Goal: Task Accomplishment & Management: Manage account settings

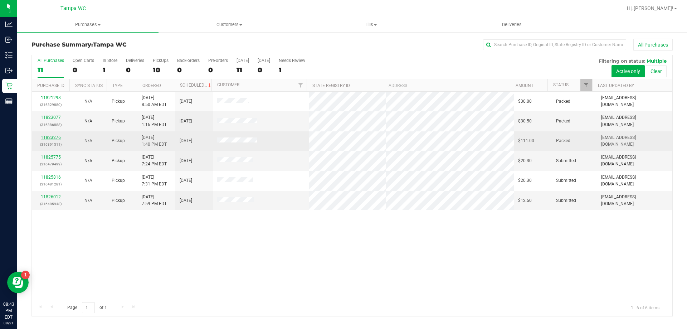
click at [51, 137] on link "11823276" at bounding box center [51, 137] width 20 height 5
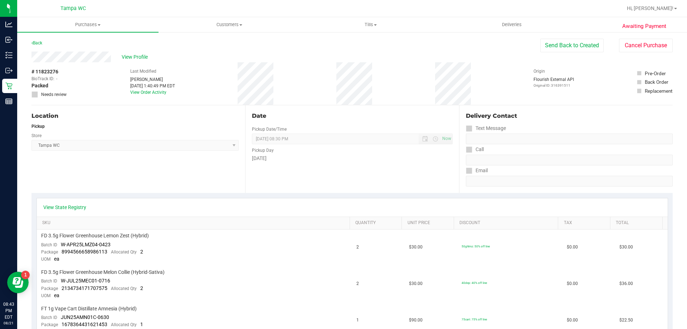
drag, startPoint x: 631, startPoint y: 30, endPoint x: 624, endPoint y: 37, distance: 9.9
click at [623, 46] on button "Cancel Purchase" at bounding box center [646, 46] width 54 height 14
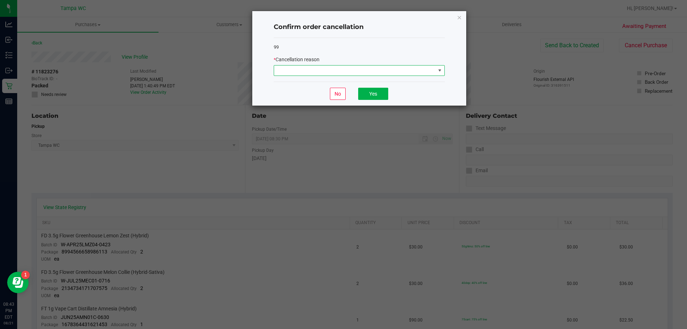
click at [296, 66] on span at bounding box center [354, 71] width 161 height 10
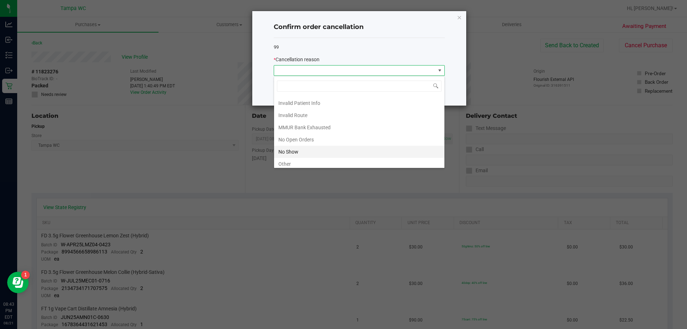
scroll to position [50, 0]
click at [298, 123] on li "No Show" at bounding box center [359, 124] width 170 height 12
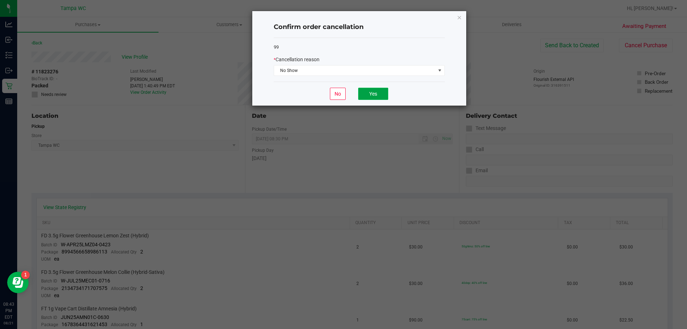
click at [374, 94] on button "Yes" at bounding box center [373, 94] width 30 height 12
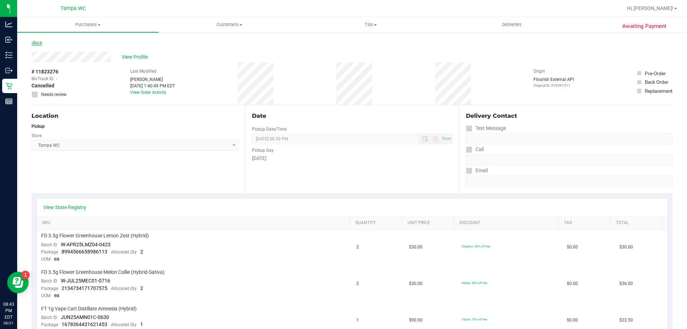
click at [42, 44] on link "Back" at bounding box center [37, 42] width 11 height 5
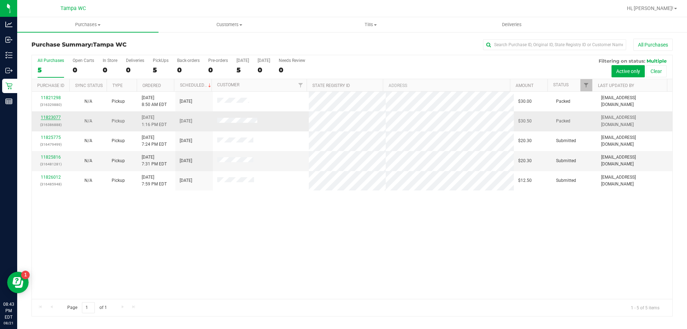
click at [56, 117] on link "11823077" at bounding box center [51, 117] width 20 height 5
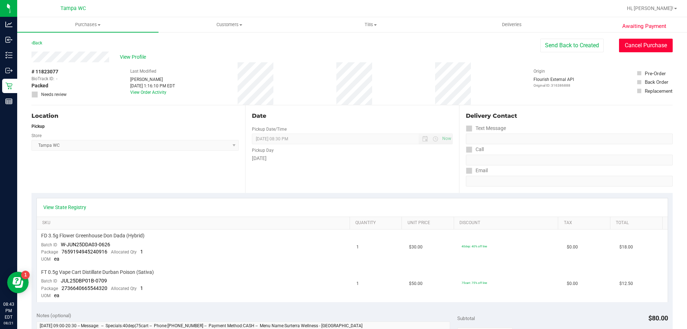
click at [631, 44] on button "Cancel Purchase" at bounding box center [646, 46] width 54 height 14
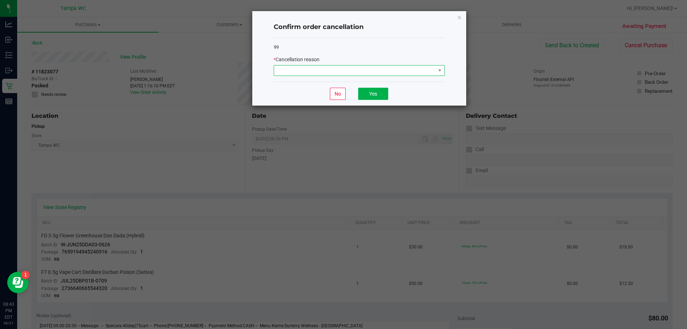
drag, startPoint x: 366, startPoint y: 65, endPoint x: 364, endPoint y: 72, distance: 7.4
click at [365, 67] on span at bounding box center [359, 70] width 171 height 11
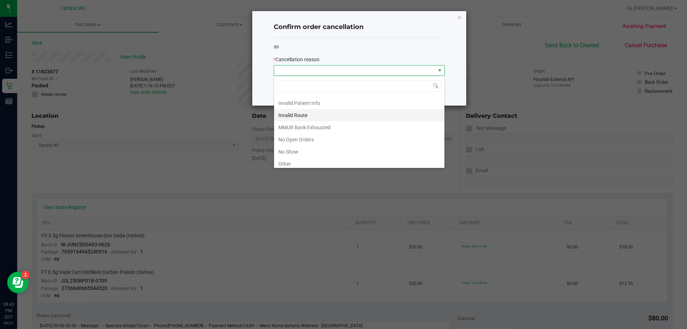
scroll to position [50, 0]
click at [311, 124] on li "No Show" at bounding box center [359, 124] width 170 height 12
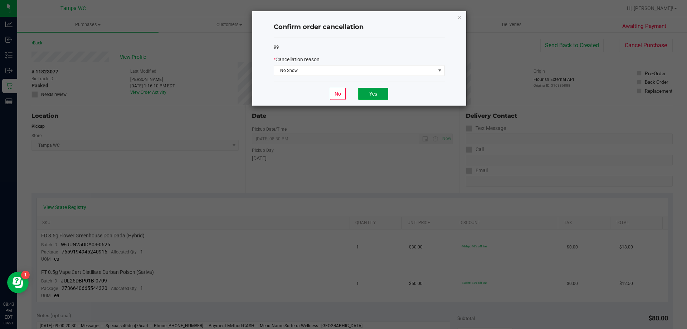
click at [364, 96] on button "Yes" at bounding box center [373, 94] width 30 height 12
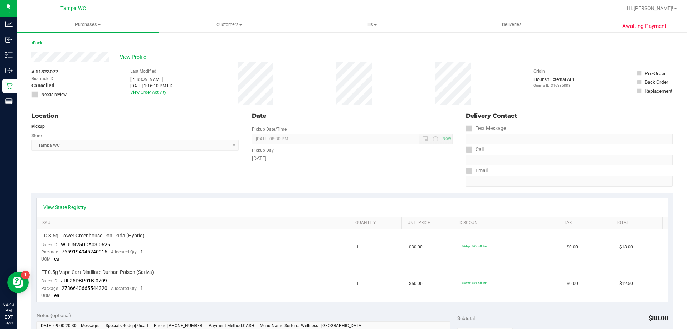
click at [40, 43] on link "Back" at bounding box center [37, 42] width 11 height 5
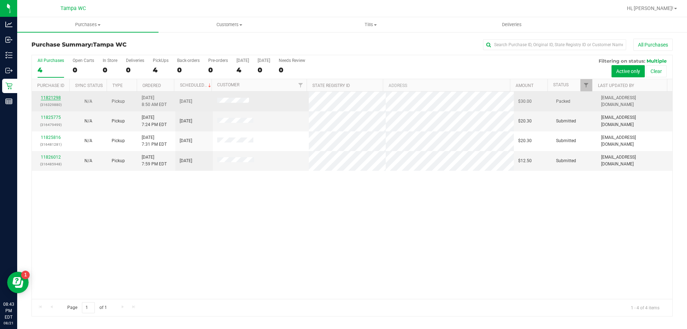
click at [55, 97] on link "11821298" at bounding box center [51, 97] width 20 height 5
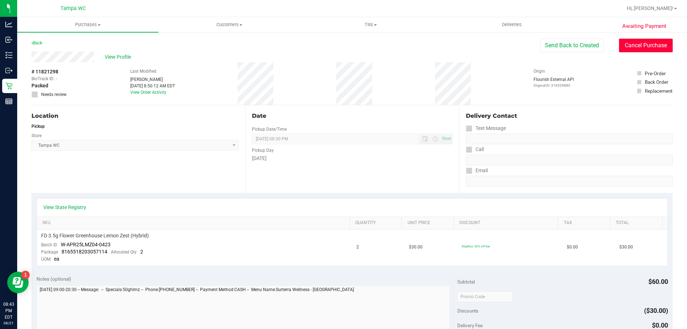
click at [635, 48] on button "Cancel Purchase" at bounding box center [646, 46] width 54 height 14
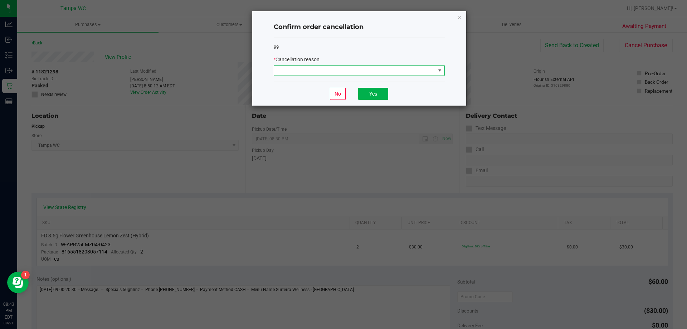
click at [394, 71] on span at bounding box center [354, 71] width 161 height 10
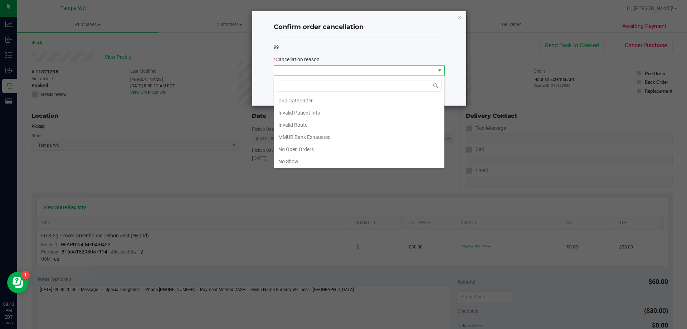
scroll to position [50, 0]
click at [296, 124] on li "No Show" at bounding box center [359, 124] width 170 height 12
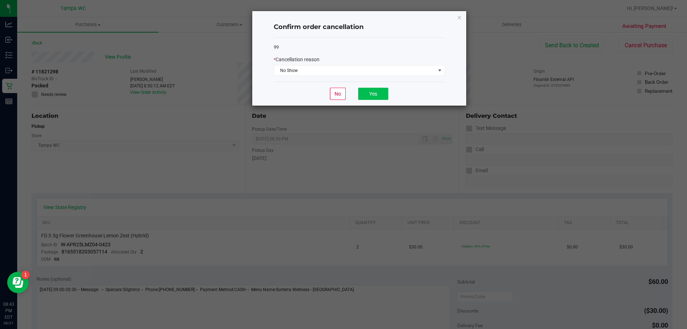
drag, startPoint x: 390, startPoint y: 97, endPoint x: 370, endPoint y: 97, distance: 19.3
click at [384, 101] on div "No Yes" at bounding box center [359, 94] width 171 height 24
click at [370, 97] on button "Yes" at bounding box center [373, 94] width 30 height 12
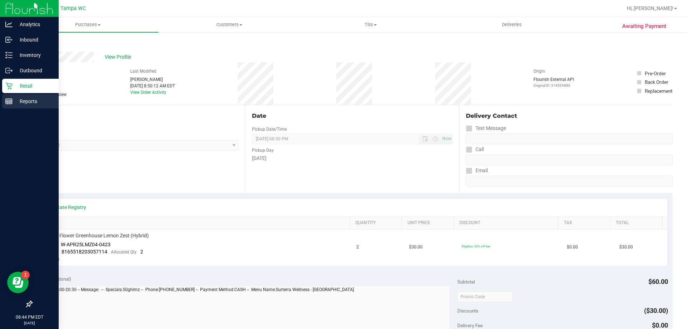
click at [6, 104] on icon at bounding box center [8, 101] width 7 height 7
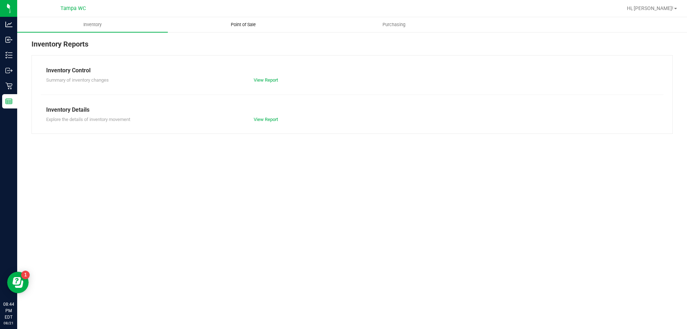
drag, startPoint x: 248, startPoint y: 26, endPoint x: 251, endPoint y: 30, distance: 5.3
click at [248, 26] on span "Point of Sale" at bounding box center [243, 24] width 44 height 6
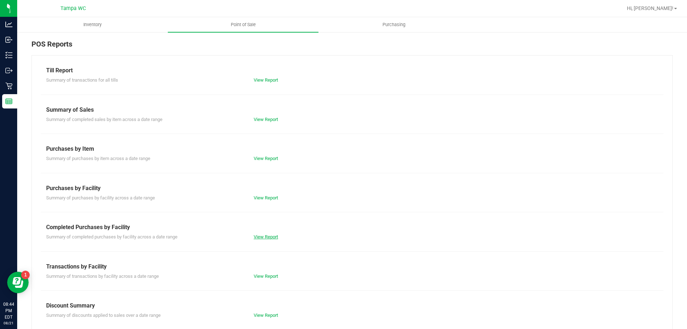
click at [254, 236] on link "View Report" at bounding box center [266, 236] width 24 height 5
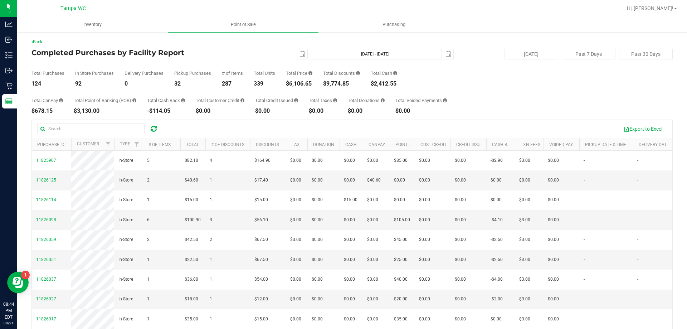
click at [304, 84] on div "$6,106.65" at bounding box center [299, 84] width 26 height 6
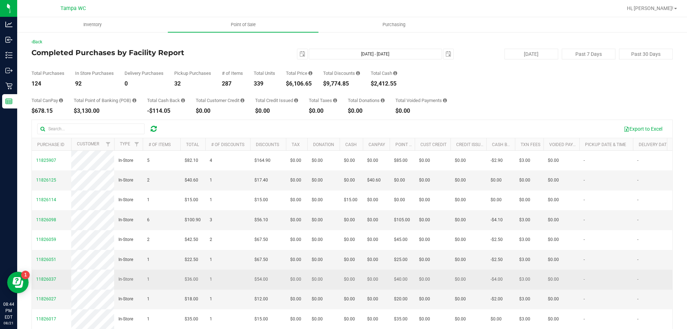
copy div "6,106.65"
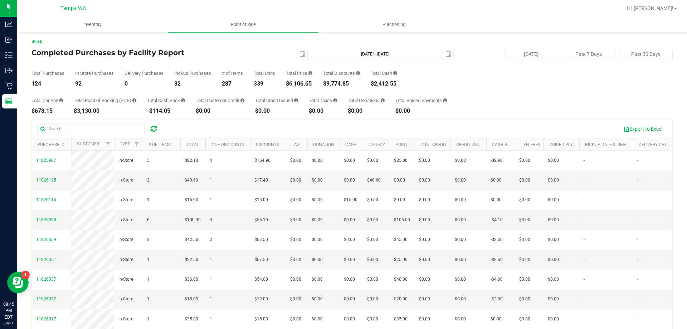
click at [33, 84] on div "124" at bounding box center [48, 84] width 33 height 6
copy div "124"
click at [338, 82] on div "$9,774.85" at bounding box center [341, 84] width 37 height 6
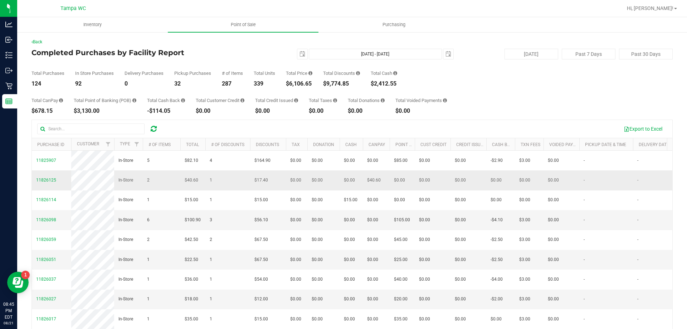
copy div "9,774.85"
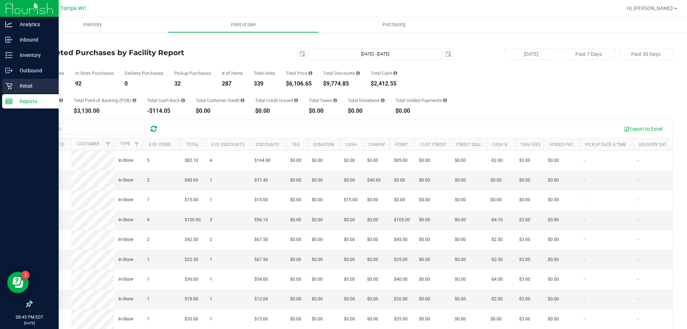
click at [8, 90] on div "Retail" at bounding box center [30, 86] width 57 height 14
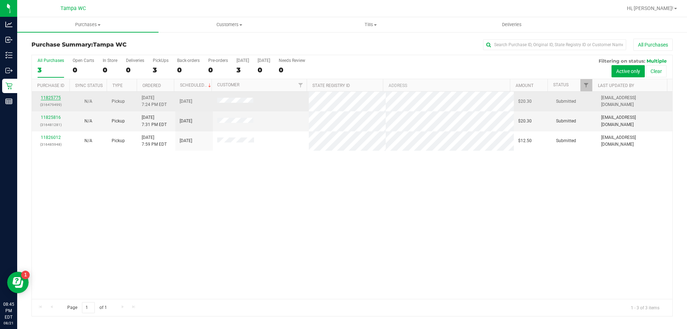
click at [58, 98] on link "11825775" at bounding box center [51, 97] width 20 height 5
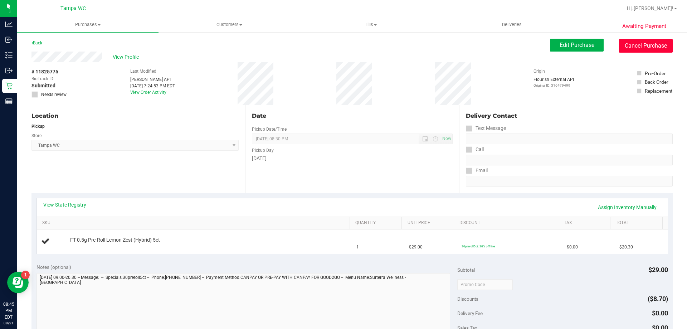
click at [627, 48] on button "Cancel Purchase" at bounding box center [646, 46] width 54 height 14
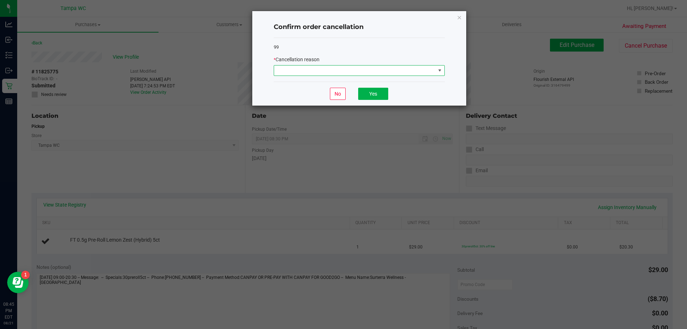
click at [279, 73] on span at bounding box center [354, 71] width 161 height 10
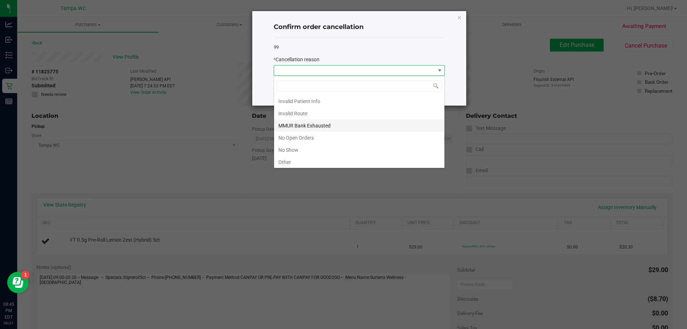
scroll to position [50, 0]
click at [313, 123] on li "No Show" at bounding box center [359, 124] width 170 height 12
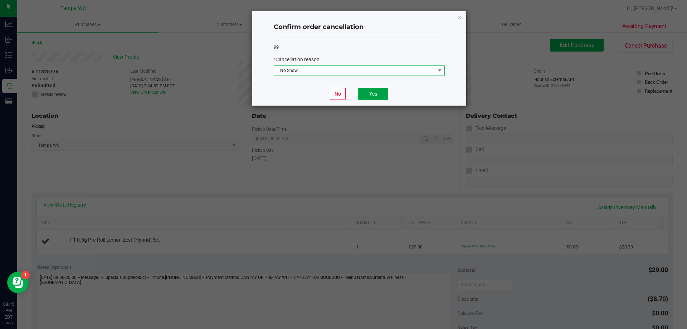
click at [376, 96] on button "Yes" at bounding box center [373, 94] width 30 height 12
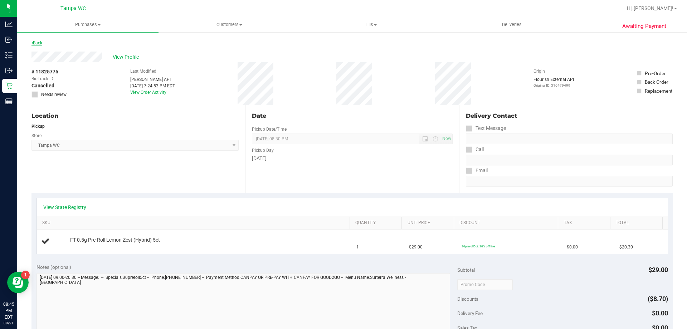
click at [42, 44] on link "Back" at bounding box center [37, 42] width 11 height 5
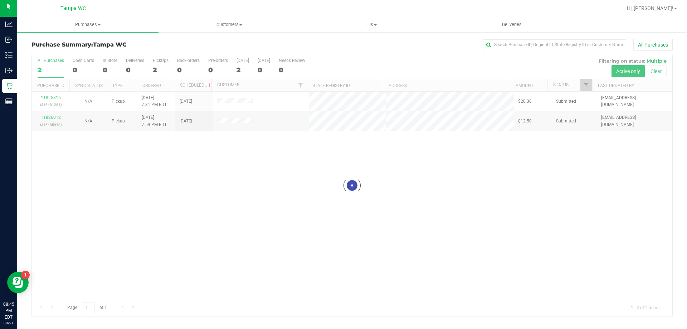
click at [60, 99] on div at bounding box center [352, 185] width 641 height 261
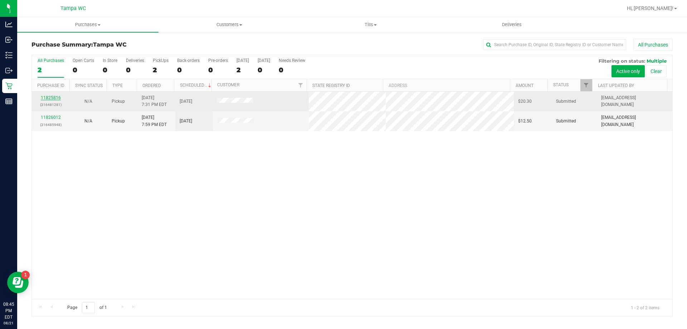
click at [59, 98] on link "11825816" at bounding box center [51, 97] width 20 height 5
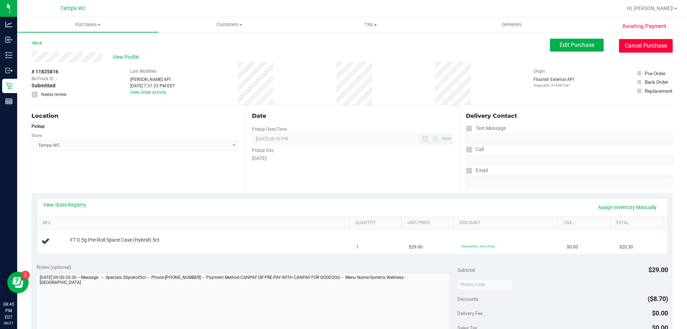
click at [645, 47] on button "Cancel Purchase" at bounding box center [646, 46] width 54 height 14
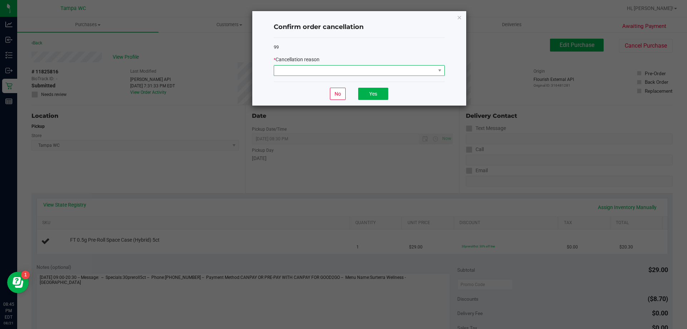
click at [347, 75] on span at bounding box center [354, 71] width 161 height 10
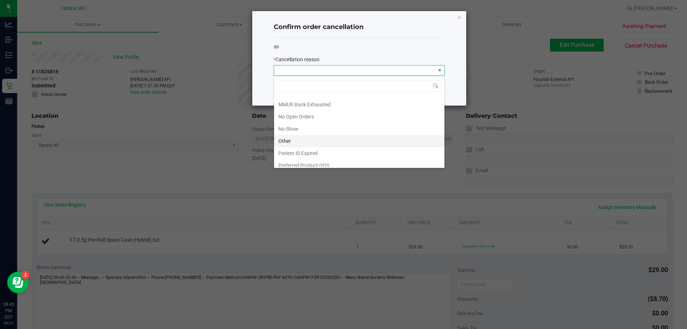
scroll to position [50, 0]
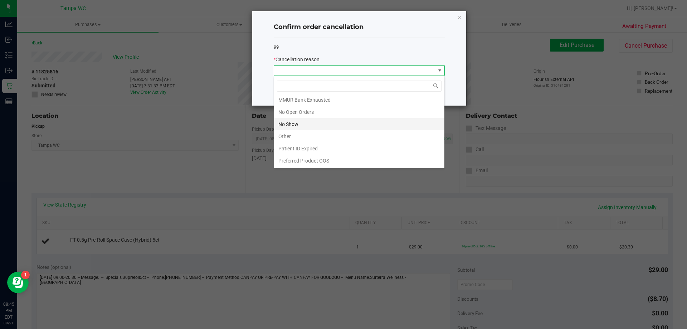
click at [316, 119] on li "No Show" at bounding box center [359, 124] width 170 height 12
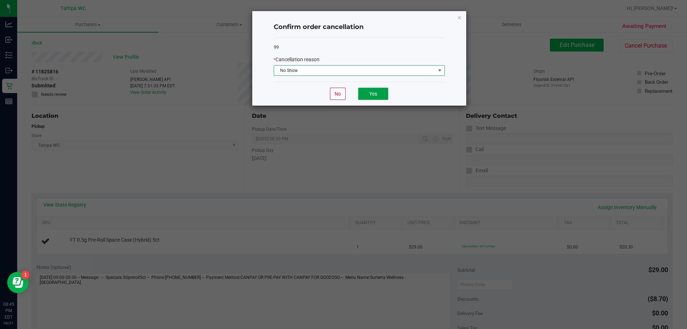
click at [379, 97] on button "Yes" at bounding box center [373, 94] width 30 height 12
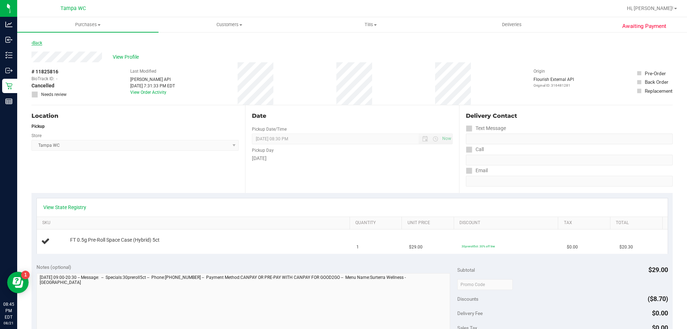
click at [40, 44] on link "Back" at bounding box center [37, 42] width 11 height 5
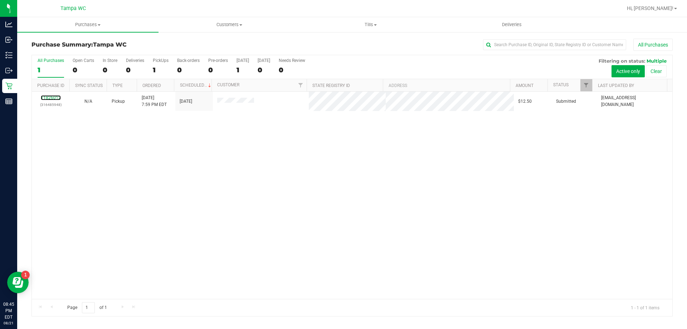
click at [53, 98] on link "11826012" at bounding box center [51, 97] width 20 height 5
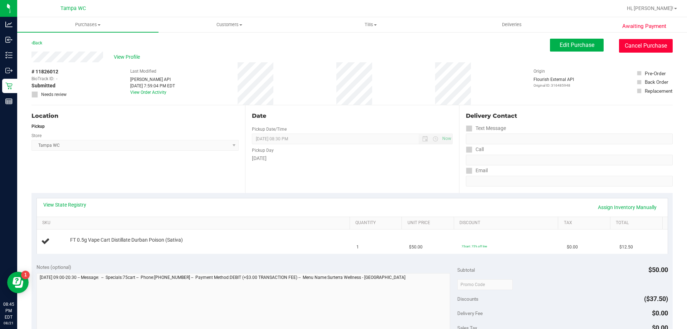
click at [639, 45] on button "Cancel Purchase" at bounding box center [646, 46] width 54 height 14
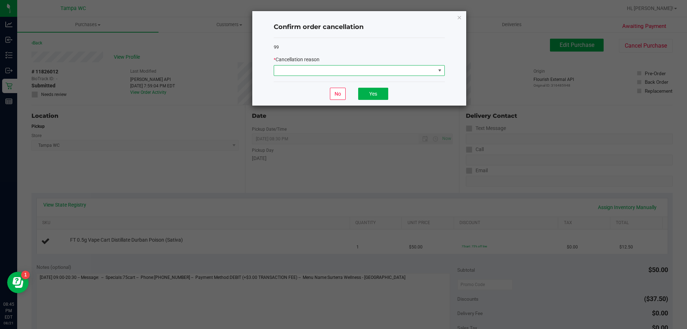
click at [292, 74] on span at bounding box center [354, 71] width 161 height 10
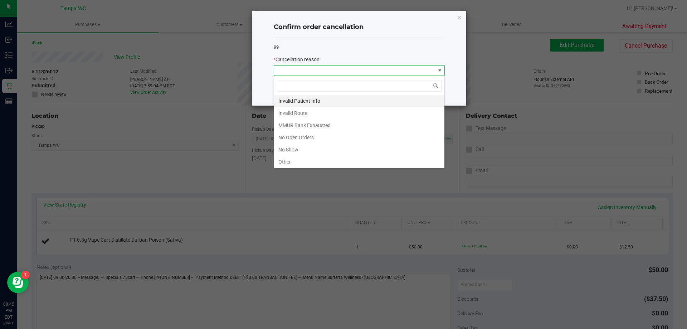
scroll to position [36, 0]
click at [309, 137] on li "No Show" at bounding box center [359, 138] width 170 height 12
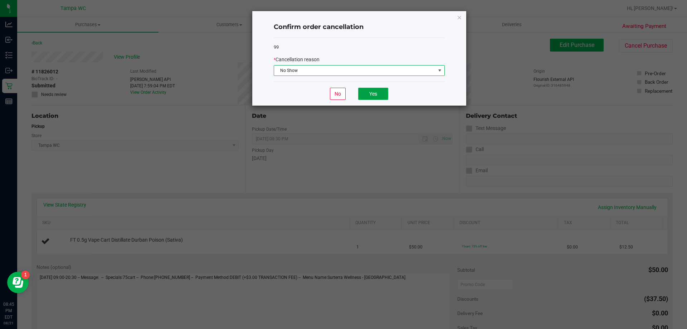
click at [376, 97] on button "Yes" at bounding box center [373, 94] width 30 height 12
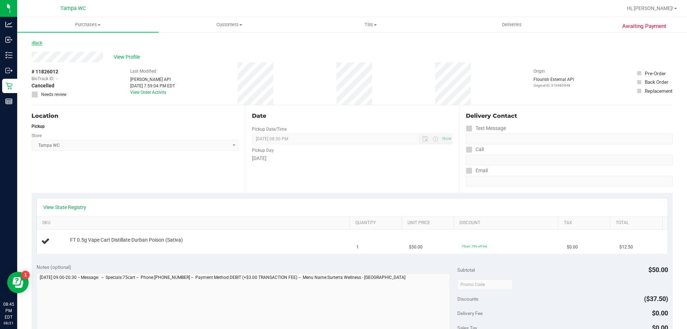
click at [42, 42] on link "Back" at bounding box center [37, 42] width 11 height 5
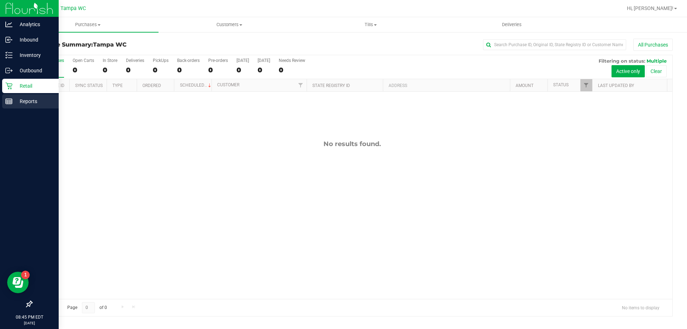
click at [14, 97] on p "Reports" at bounding box center [34, 101] width 43 height 9
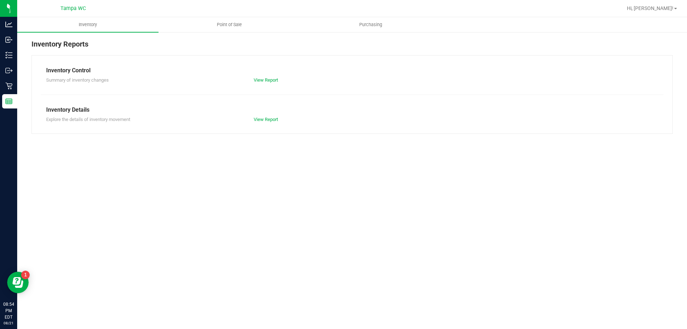
drag, startPoint x: 179, startPoint y: 222, endPoint x: 158, endPoint y: 222, distance: 21.1
click at [163, 223] on div "Inventory Point of Sale Purchasing Inventory Reports Inventory Control Summary …" at bounding box center [352, 173] width 670 height 312
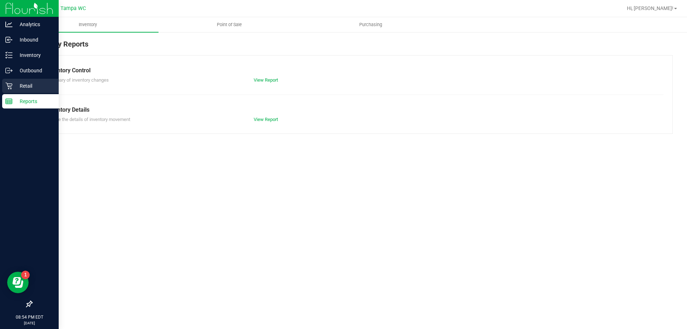
click at [18, 92] on div "Retail" at bounding box center [30, 86] width 57 height 14
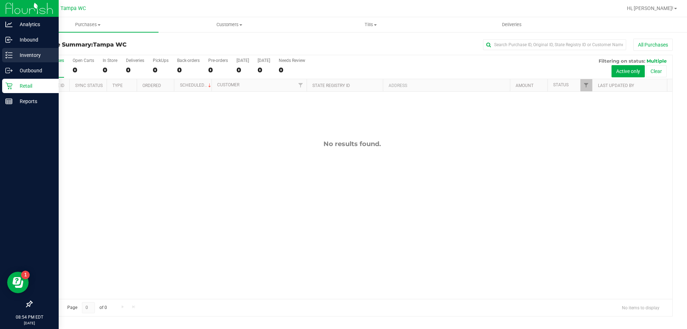
click at [10, 52] on icon at bounding box center [8, 55] width 7 height 7
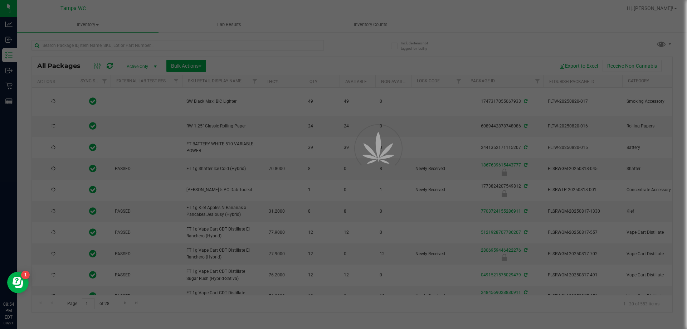
click at [166, 44] on div at bounding box center [343, 164] width 687 height 329
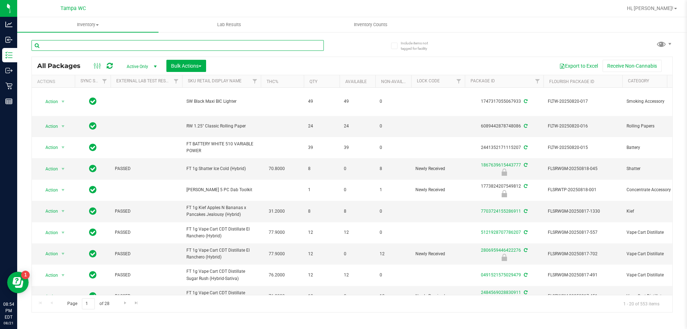
click at [164, 45] on input "text" at bounding box center [178, 45] width 292 height 11
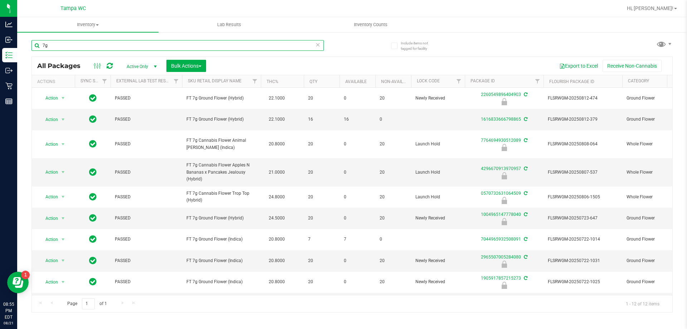
type input "7g"
click at [146, 67] on span "Active Only" at bounding box center [140, 67] width 39 height 10
click at [145, 68] on span "Active Only" at bounding box center [140, 67] width 39 height 10
click at [201, 67] on span "button" at bounding box center [200, 66] width 3 height 1
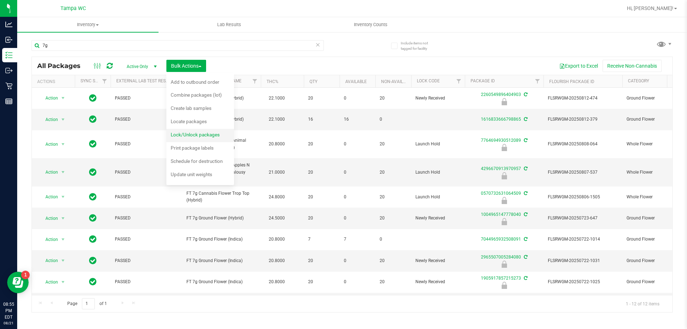
click at [201, 137] on span "Lock/Unlock packages" at bounding box center [195, 135] width 49 height 6
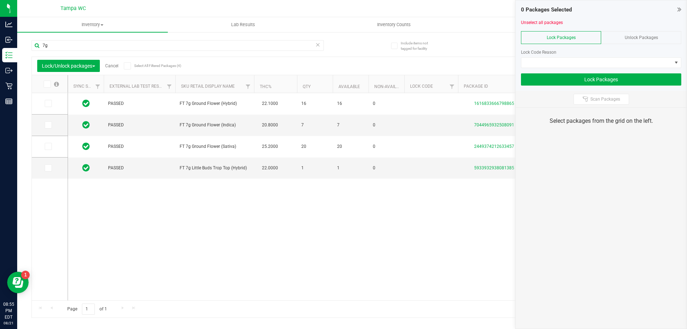
click at [644, 35] on span "Unlock Packages" at bounding box center [641, 37] width 33 height 5
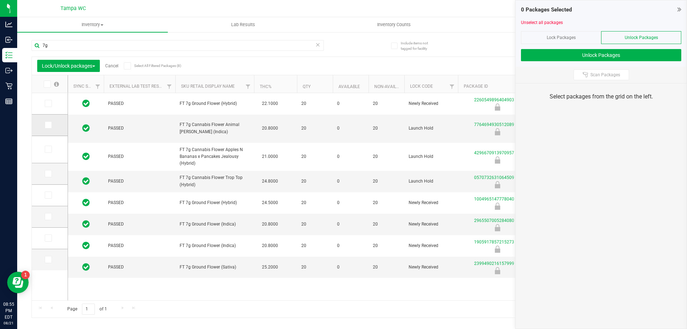
click at [49, 125] on span at bounding box center [48, 124] width 7 height 7
click at [48, 125] on icon at bounding box center [47, 125] width 5 height 0
click at [0, 0] on input "checkbox" at bounding box center [0, 0] width 0 height 0
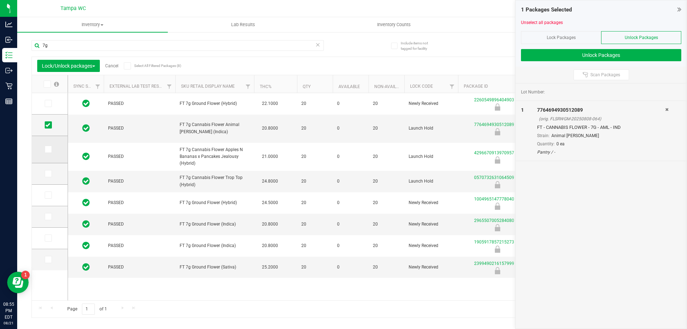
click at [46, 149] on icon at bounding box center [47, 149] width 5 height 0
click at [0, 0] on input "checkbox" at bounding box center [0, 0] width 0 height 0
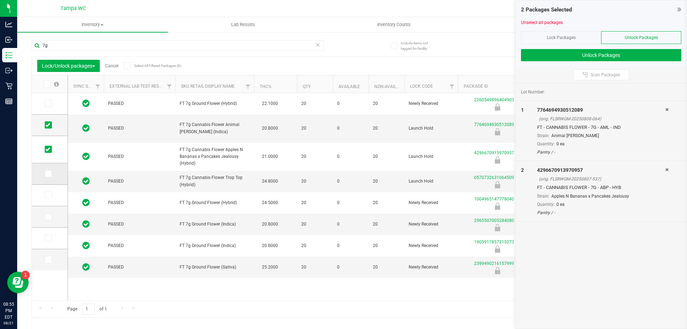
click at [47, 169] on td at bounding box center [50, 173] width 36 height 21
click at [48, 174] on icon at bounding box center [47, 174] width 5 height 0
click at [0, 0] on input "checkbox" at bounding box center [0, 0] width 0 height 0
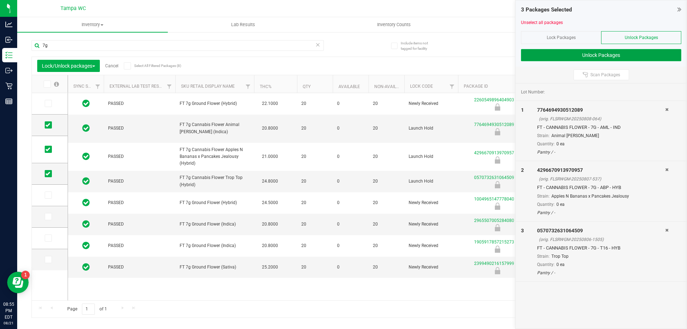
click at [568, 54] on button "Unlock Packages" at bounding box center [601, 55] width 160 height 12
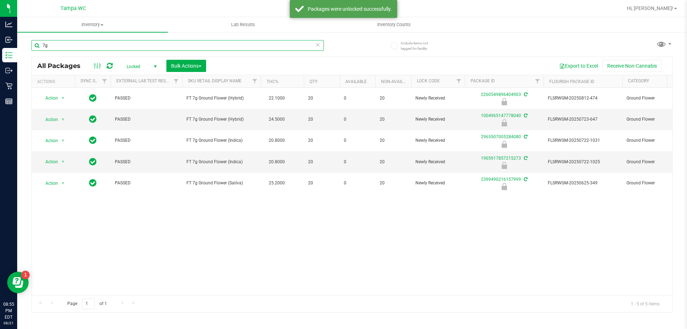
drag, startPoint x: 66, startPoint y: 43, endPoint x: -359, endPoint y: 44, distance: 424.9
click at [0, 44] on html "Analytics Inbound Inventory Outbound Retail Reports 08:55 PM EDT [DATE] 08/21 T…" at bounding box center [343, 164] width 687 height 329
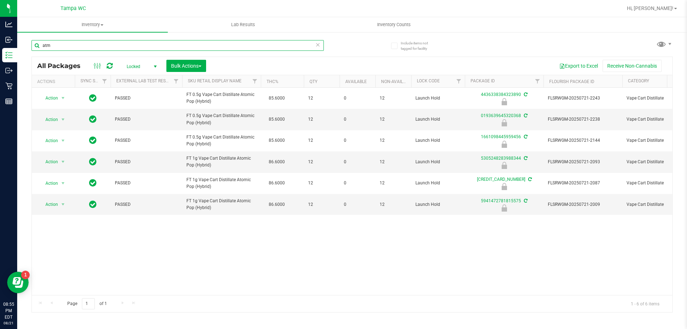
type input "atm"
click at [183, 73] on div "All Packages Locked Active Only Lab Samples Locked All External Internal Bulk A…" at bounding box center [352, 66] width 641 height 18
click at [189, 68] on span "Bulk Actions" at bounding box center [186, 66] width 30 height 6
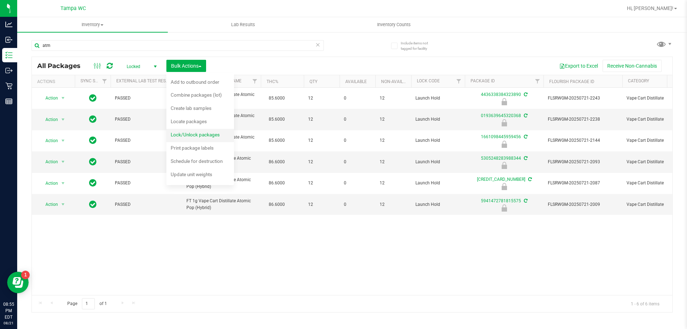
click at [200, 131] on div "Lock/Unlock packages" at bounding box center [200, 135] width 59 height 11
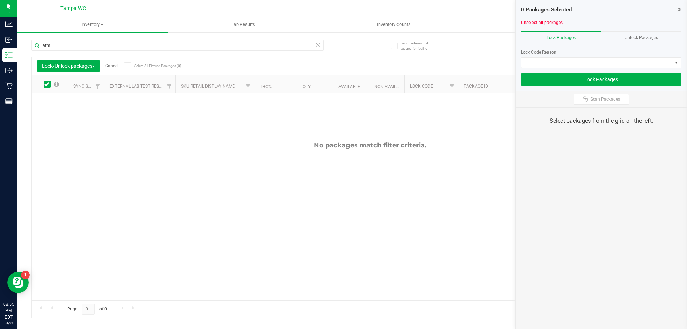
click at [649, 37] on span "Unlock Packages" at bounding box center [641, 37] width 33 height 5
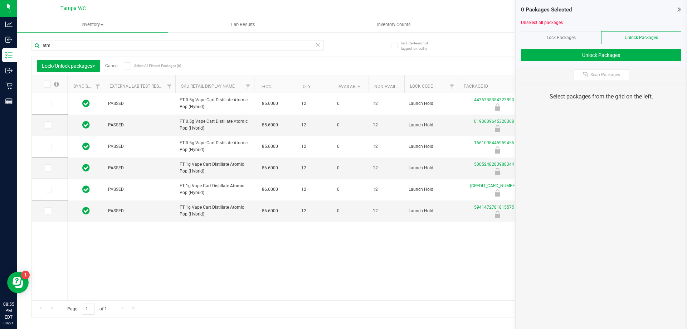
click at [48, 84] on icon at bounding box center [46, 84] width 5 height 0
click at [0, 0] on input "checkbox" at bounding box center [0, 0] width 0 height 0
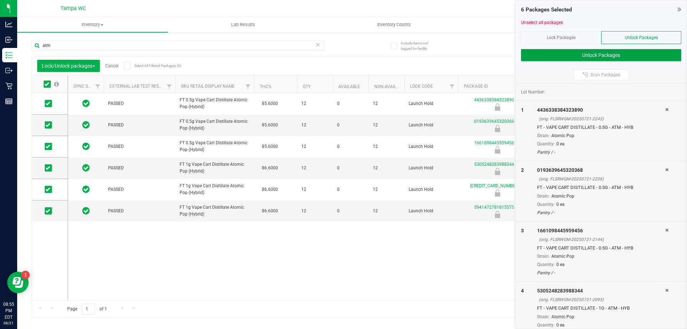
click at [614, 58] on button "Unlock Packages" at bounding box center [601, 55] width 160 height 12
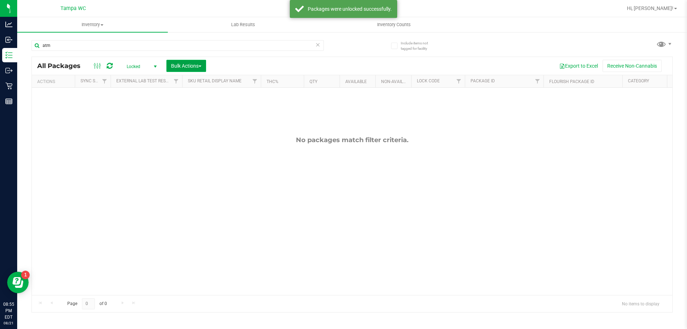
click at [179, 66] on span "Bulk Actions" at bounding box center [186, 66] width 30 height 6
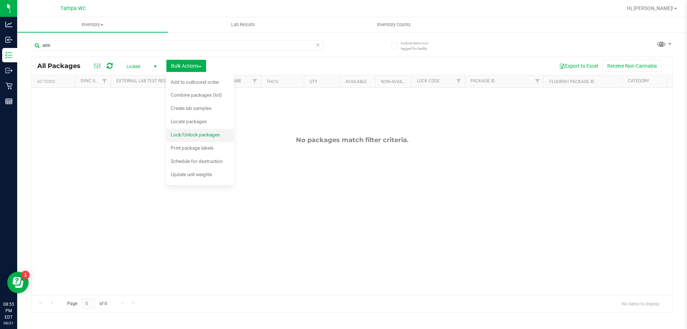
click at [200, 135] on span "Lock/Unlock packages" at bounding box center [195, 135] width 49 height 6
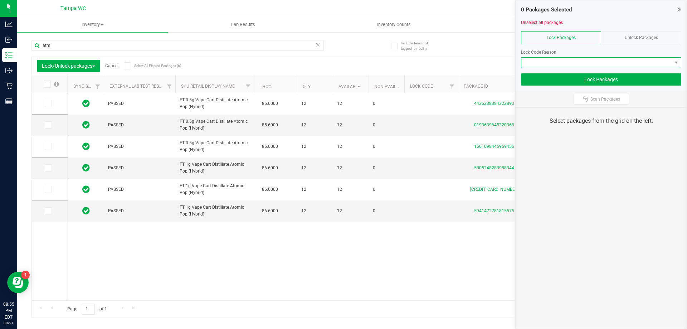
click at [546, 61] on span at bounding box center [597, 63] width 151 height 10
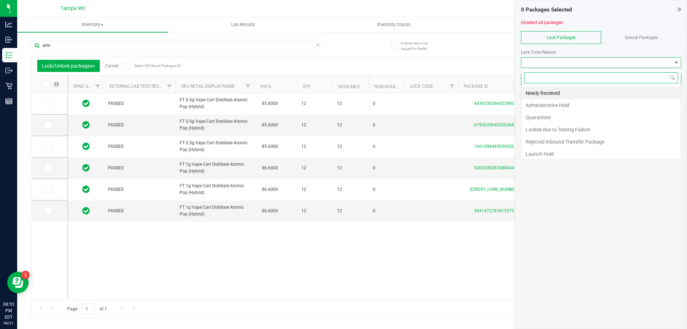
scroll to position [11, 160]
click at [547, 92] on li "Newly Received" at bounding box center [602, 93] width 160 height 12
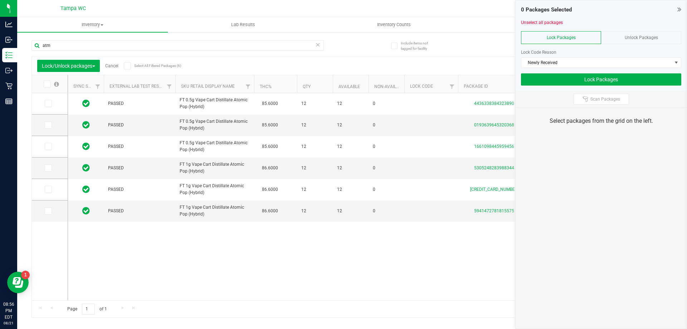
click at [259, 263] on div "PASSED FT 0.5g Vape Cart Distillate Atomic Pop (Hybrid) 85.6000 12 12 0 4436338…" at bounding box center [370, 196] width 604 height 207
click at [678, 5] on span at bounding box center [680, 9] width 4 height 9
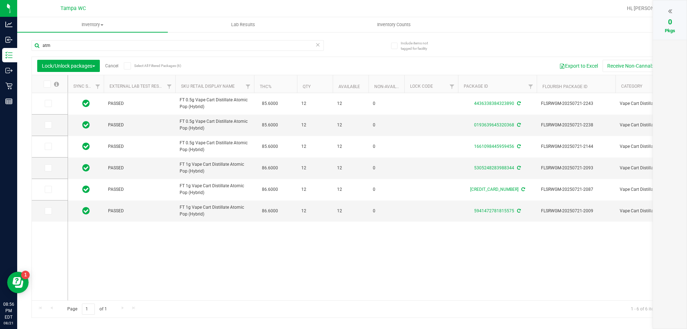
click at [677, 11] on div "0 Pkgs" at bounding box center [670, 19] width 34 height 39
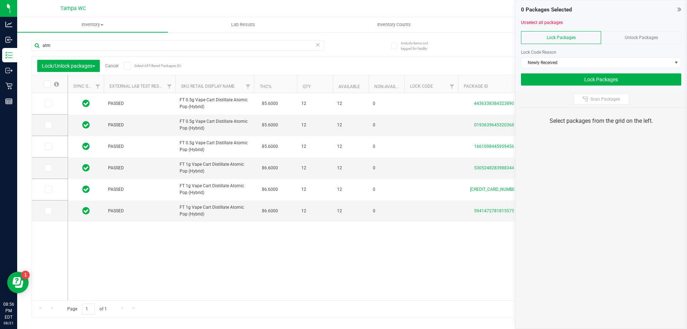
click at [677, 9] on div "0 Packages Selected" at bounding box center [601, 10] width 160 height 8
click at [678, 11] on icon at bounding box center [680, 9] width 4 height 7
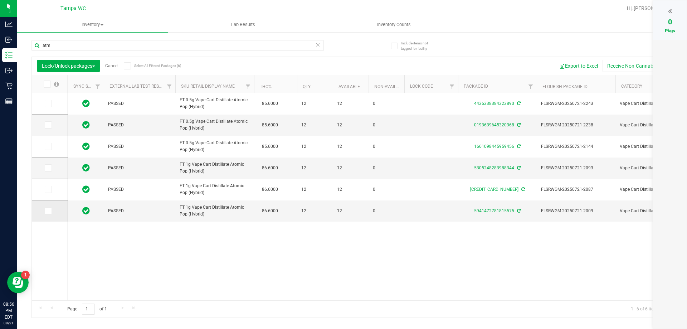
click at [47, 211] on icon at bounding box center [47, 211] width 5 height 0
click at [0, 0] on input "checkbox" at bounding box center [0, 0] width 0 height 0
click at [45, 146] on span at bounding box center [48, 146] width 7 height 7
click at [0, 0] on input "checkbox" at bounding box center [0, 0] width 0 height 0
click at [677, 21] on div "2" at bounding box center [669, 21] width 19 height 11
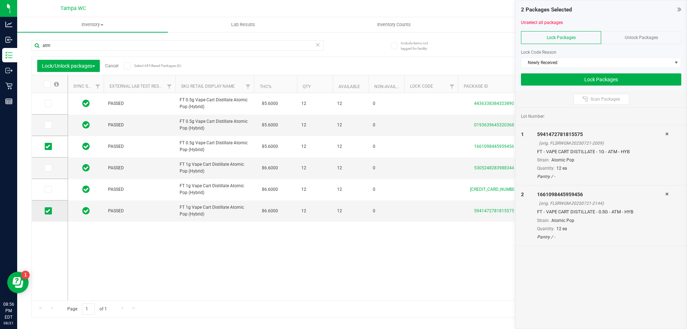
click at [49, 208] on span at bounding box center [48, 210] width 7 height 7
click at [0, 0] on input "checkbox" at bounding box center [0, 0] width 0 height 0
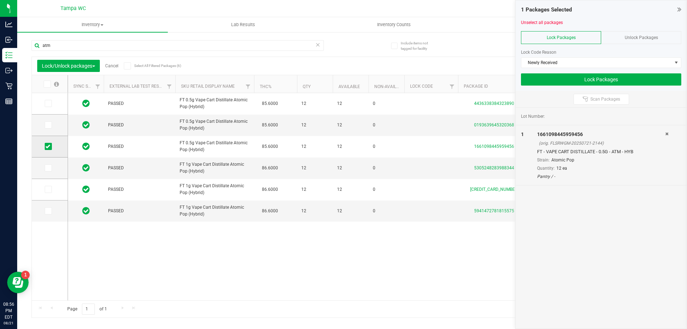
click at [48, 146] on icon at bounding box center [47, 146] width 5 height 0
click at [0, 0] on input "checkbox" at bounding box center [0, 0] width 0 height 0
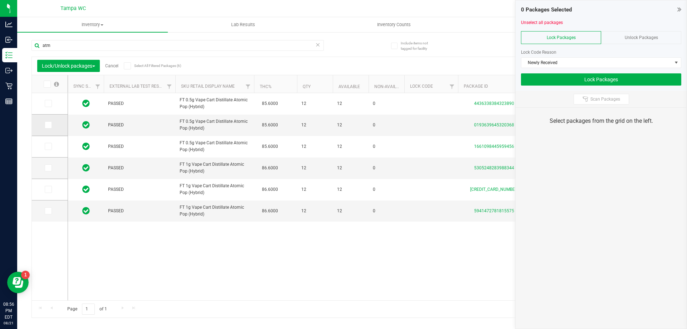
click at [49, 125] on icon at bounding box center [47, 125] width 5 height 0
click at [0, 0] on input "checkbox" at bounding box center [0, 0] width 0 height 0
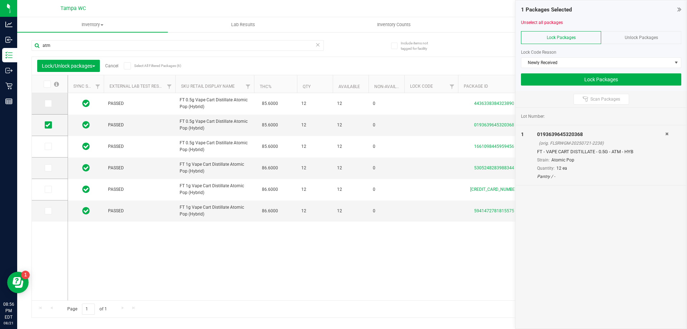
click at [48, 103] on icon at bounding box center [47, 103] width 5 height 0
click at [0, 0] on input "checkbox" at bounding box center [0, 0] width 0 height 0
click at [46, 168] on icon at bounding box center [47, 168] width 5 height 0
click at [0, 0] on input "checkbox" at bounding box center [0, 0] width 0 height 0
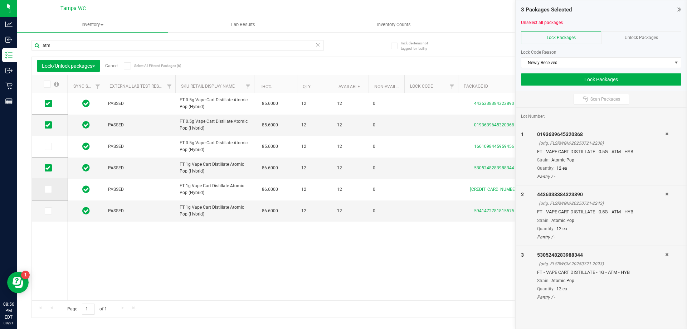
click at [47, 189] on icon at bounding box center [47, 189] width 5 height 0
click at [0, 0] on input "checkbox" at bounding box center [0, 0] width 0 height 0
click at [676, 12] on div "4 Packages Selected" at bounding box center [601, 10] width 160 height 8
click at [679, 11] on icon at bounding box center [680, 9] width 4 height 7
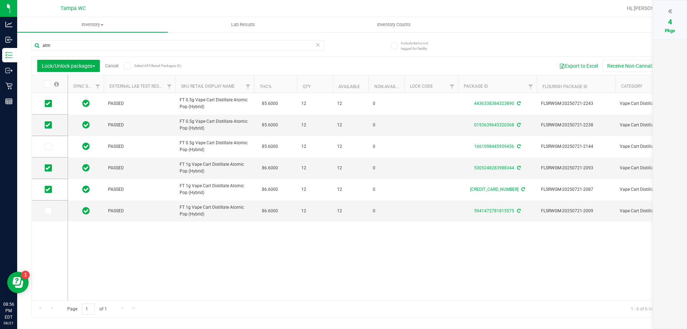
click at [679, 10] on div at bounding box center [669, 11] width 19 height 11
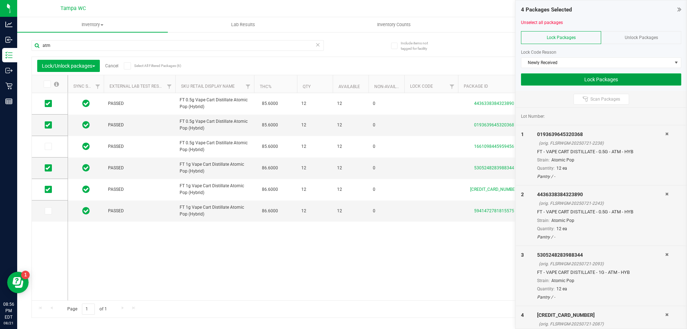
click at [576, 82] on button "Lock Packages" at bounding box center [601, 79] width 160 height 12
